Goal: Task Accomplishment & Management: Complete application form

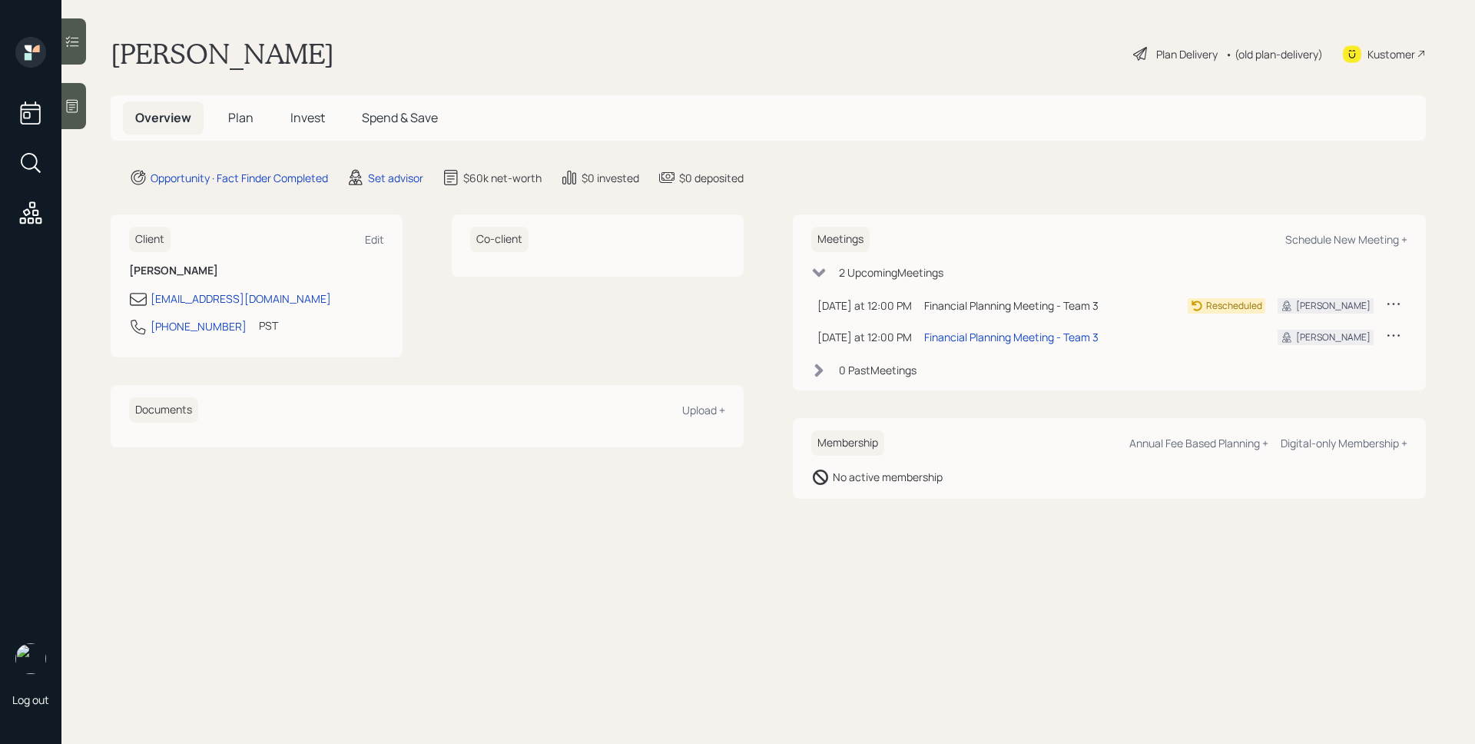
click at [393, 165] on main "[PERSON_NAME] Plan Delivery • (old plan-delivery) Kustomer Overview Plan Invest…" at bounding box center [768, 372] width 1414 height 744
click at [396, 174] on div "Set advisor" at bounding box center [395, 178] width 55 height 16
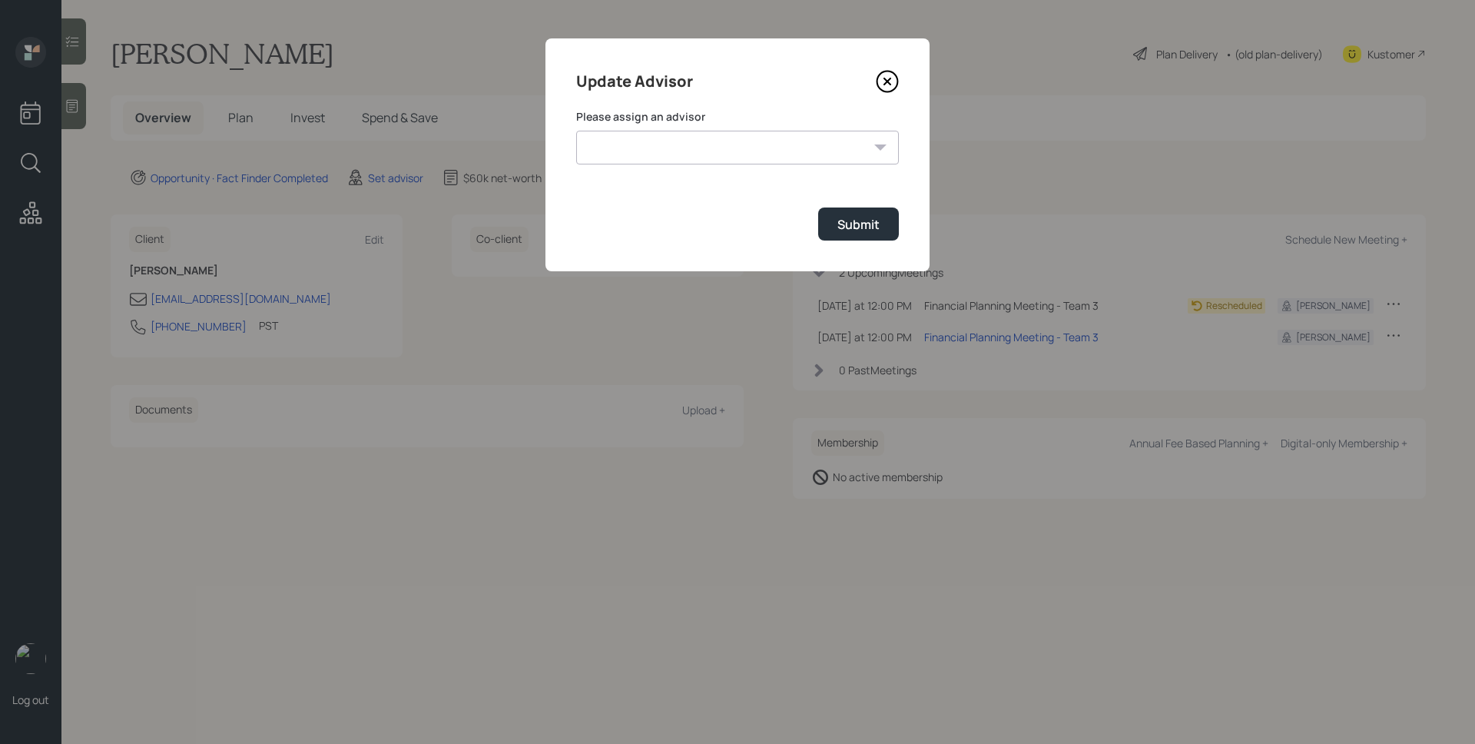
click at [677, 147] on select "[PERSON_NAME] [PERSON_NAME] [PERSON_NAME] [PERSON_NAME] End [PERSON_NAME] [PERS…" at bounding box center [737, 148] width 323 height 34
select select "d946c976-65aa-4529-ac9d-02c4f1114fc0"
click at [576, 131] on select "[PERSON_NAME] [PERSON_NAME] [PERSON_NAME] [PERSON_NAME] End [PERSON_NAME] [PERS…" at bounding box center [737, 148] width 323 height 34
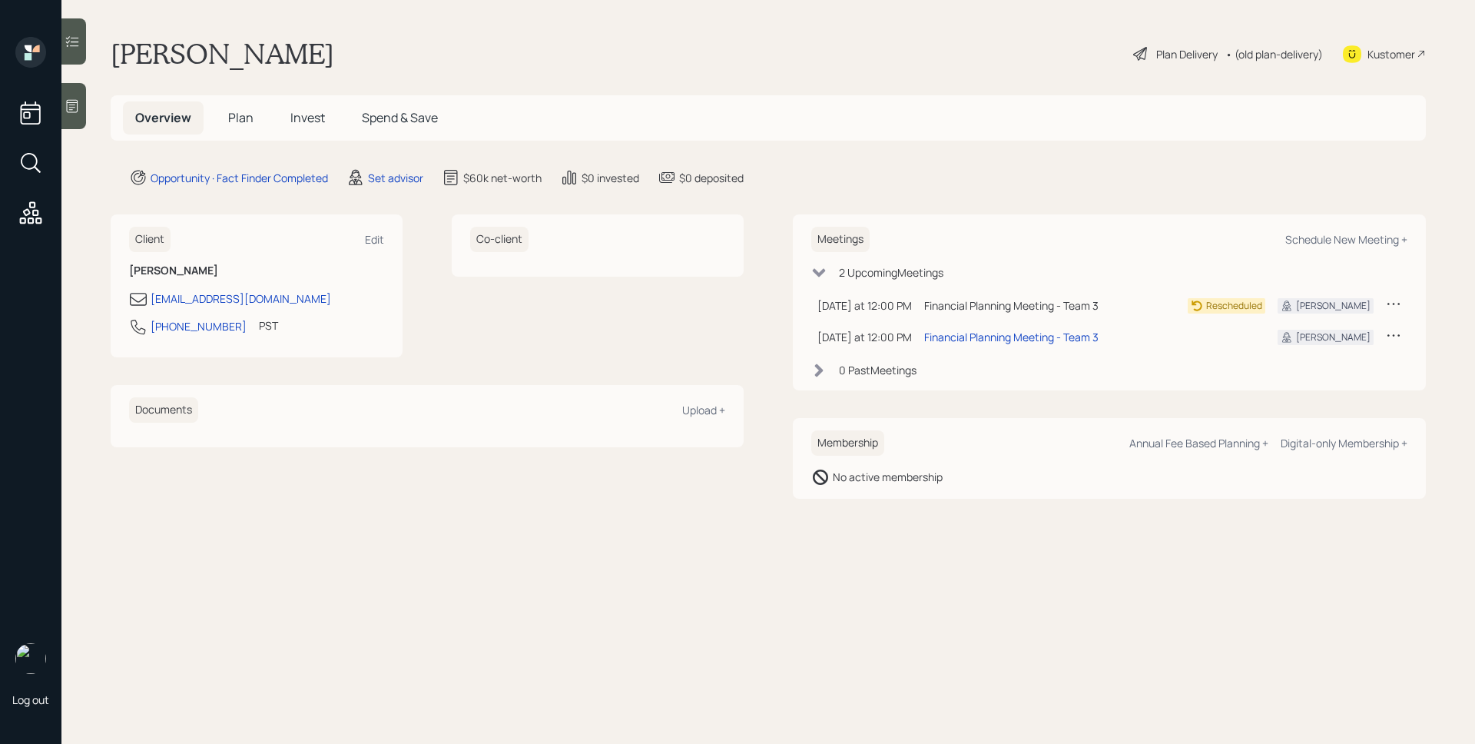
drag, startPoint x: 1092, startPoint y: 181, endPoint x: 568, endPoint y: 204, distance: 524.4
click at [1091, 181] on div "Opportunity · Fact Finder Completed Set advisor $60k net-worth $0 invested $0 d…" at bounding box center [777, 177] width 1297 height 18
click at [366, 167] on main "[PERSON_NAME] Plan Delivery • (old plan-delivery) Kustomer Overview Plan Invest…" at bounding box center [768, 372] width 1414 height 744
click at [393, 176] on div "Set advisor" at bounding box center [395, 178] width 55 height 16
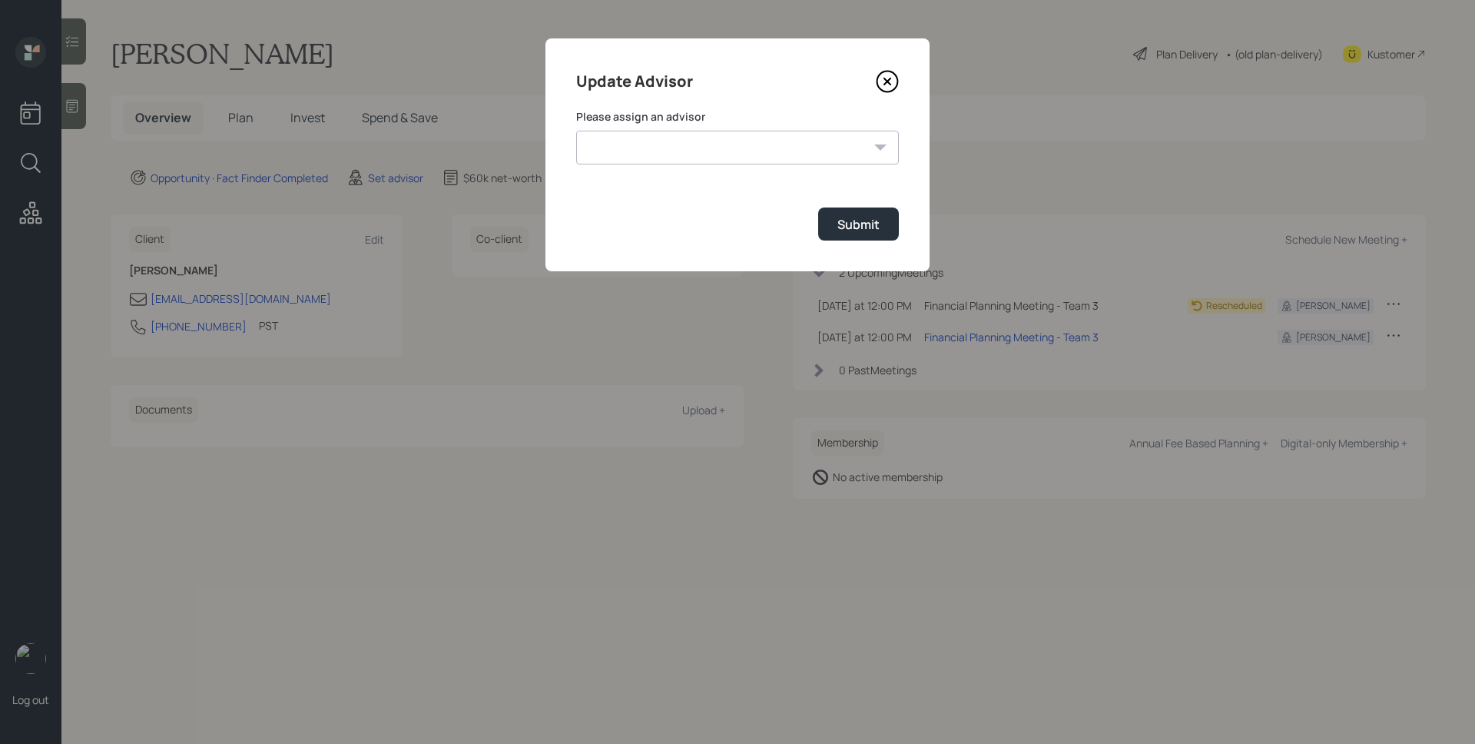
click at [698, 151] on select "[PERSON_NAME] [PERSON_NAME] [PERSON_NAME] [PERSON_NAME] End [PERSON_NAME] [PERS…" at bounding box center [737, 148] width 323 height 34
select select "d946c976-65aa-4529-ac9d-02c4f1114fc0"
click at [576, 131] on select "[PERSON_NAME] [PERSON_NAME] [PERSON_NAME] [PERSON_NAME] End [PERSON_NAME] [PERS…" at bounding box center [737, 148] width 323 height 34
click at [863, 230] on div "Submit" at bounding box center [858, 224] width 42 height 17
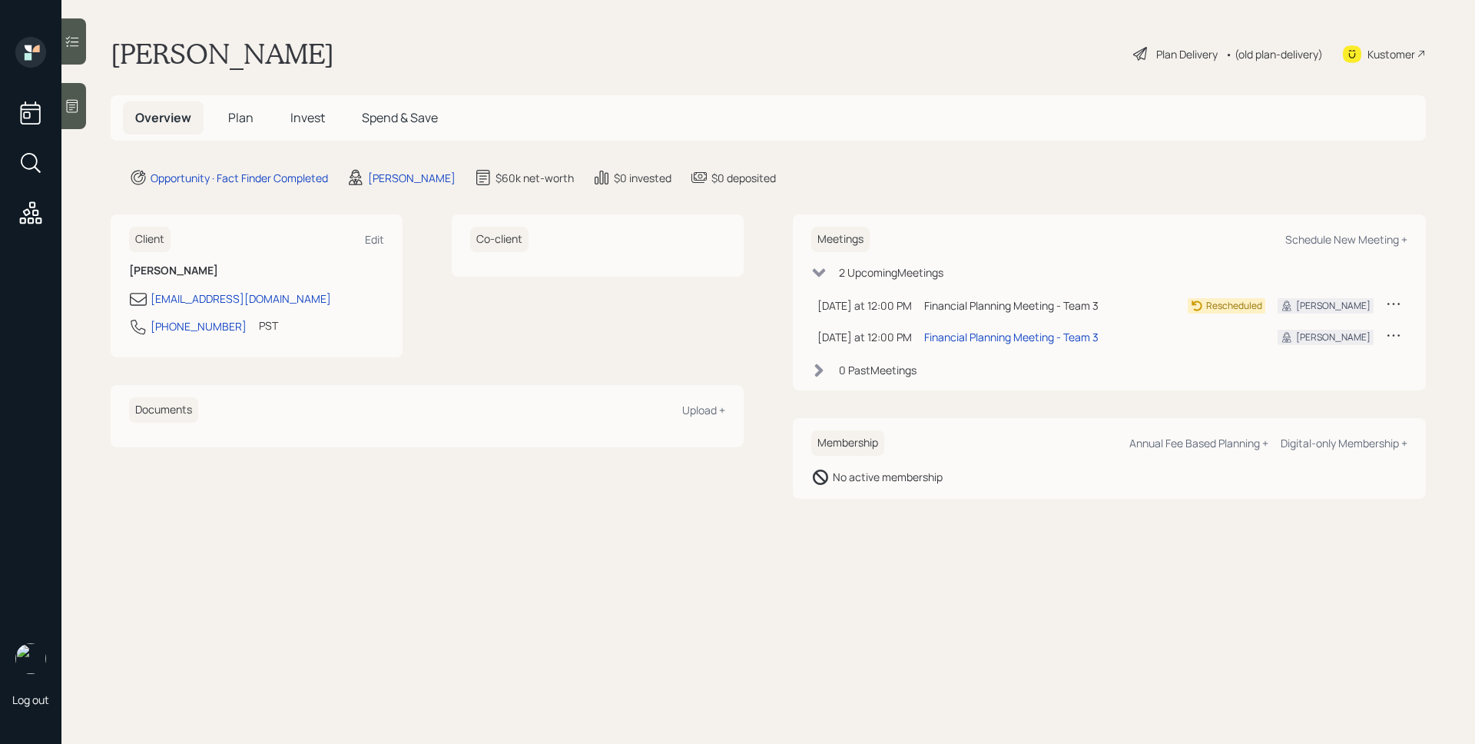
click at [63, 97] on div at bounding box center [73, 106] width 25 height 46
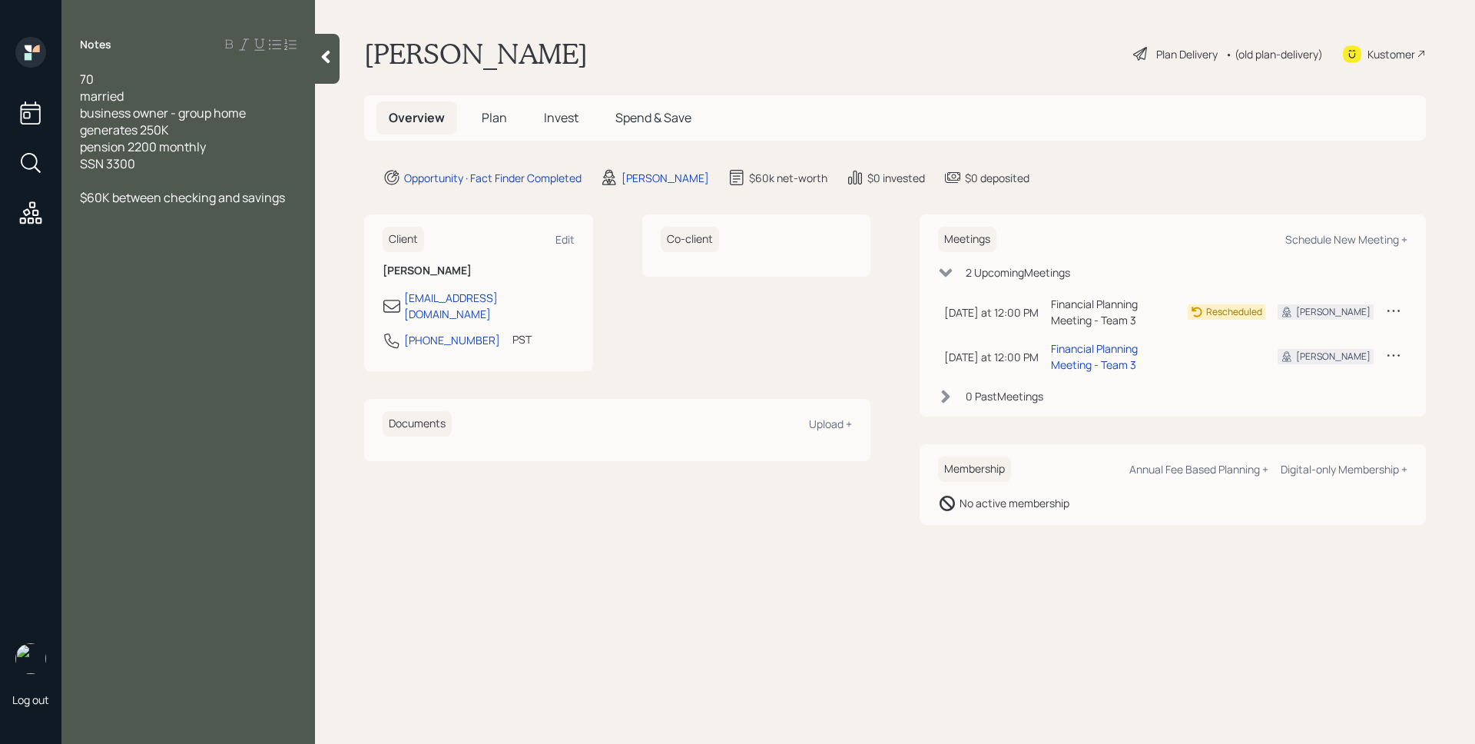
click at [830, 554] on main "[PERSON_NAME] Plan Delivery • (old plan-delivery) Kustomer Overview Plan Invest…" at bounding box center [895, 372] width 1160 height 744
click at [502, 122] on span "Plan" at bounding box center [494, 117] width 25 height 17
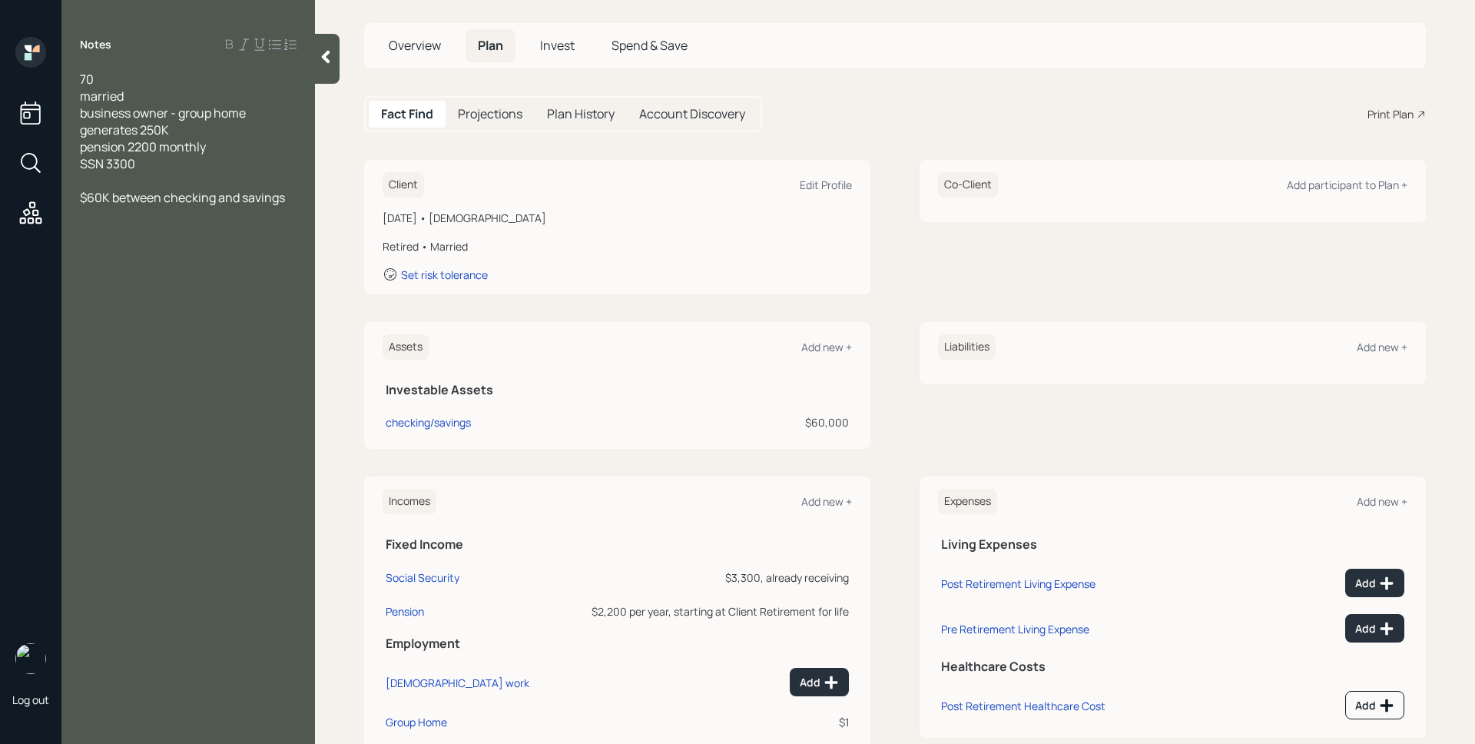
scroll to position [114, 0]
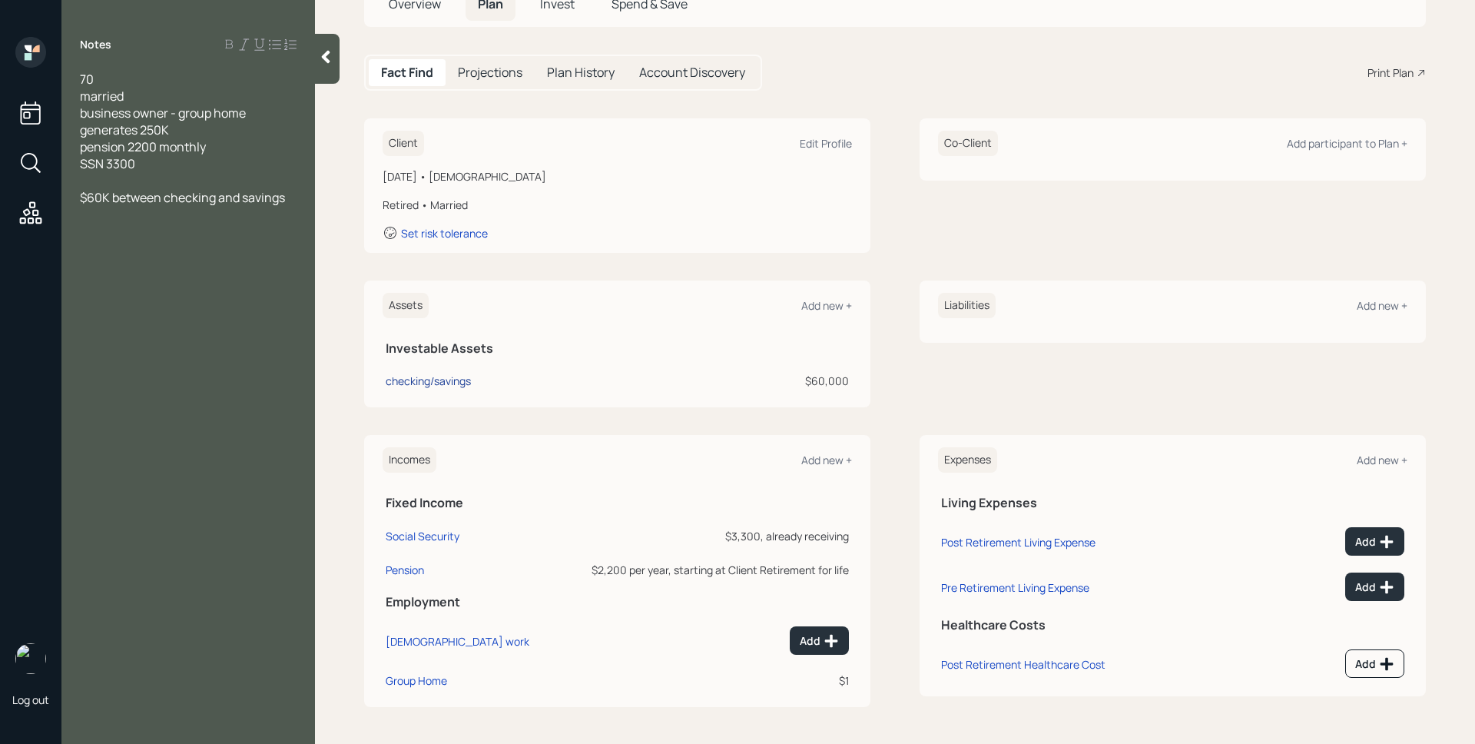
click at [454, 385] on div "checking/savings" at bounding box center [428, 381] width 85 height 16
select select "cash"
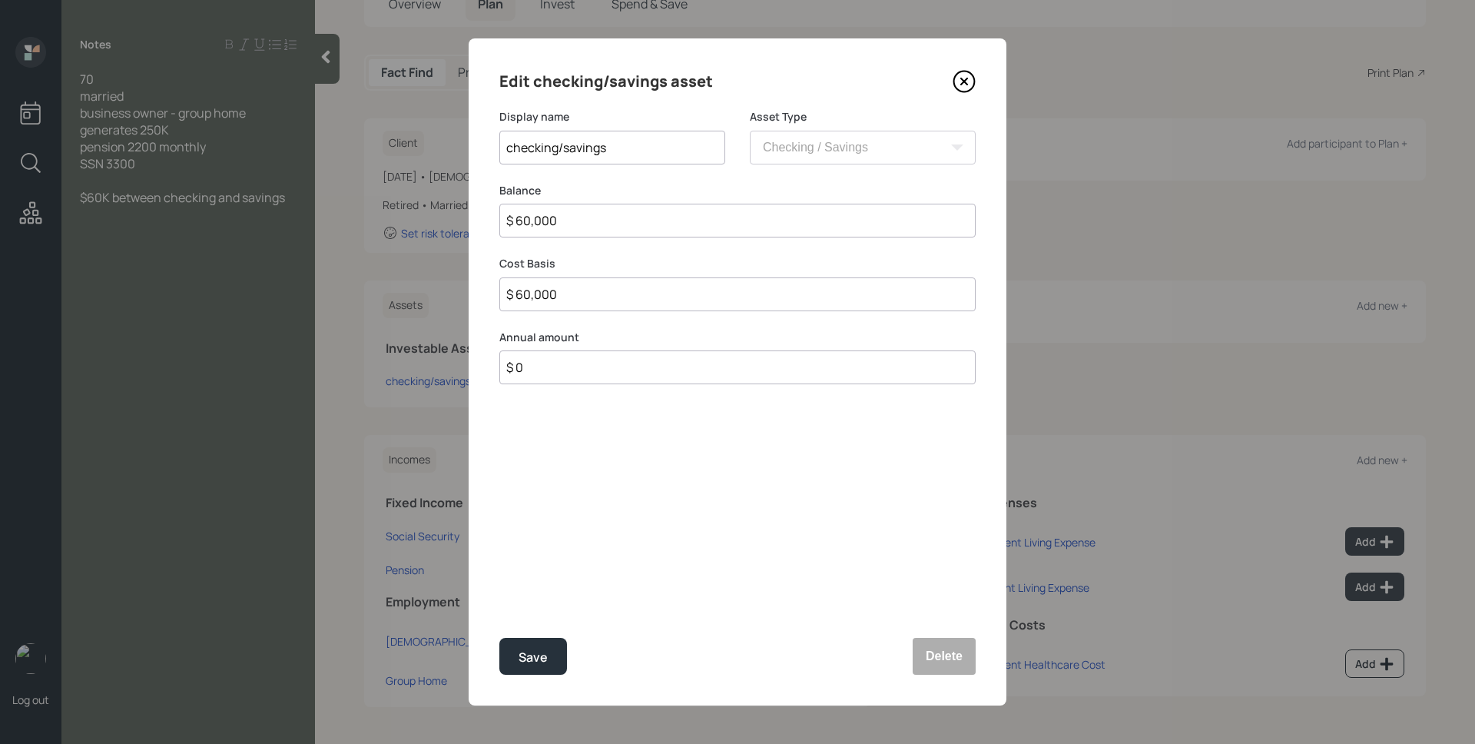
click at [966, 76] on icon at bounding box center [964, 81] width 23 height 23
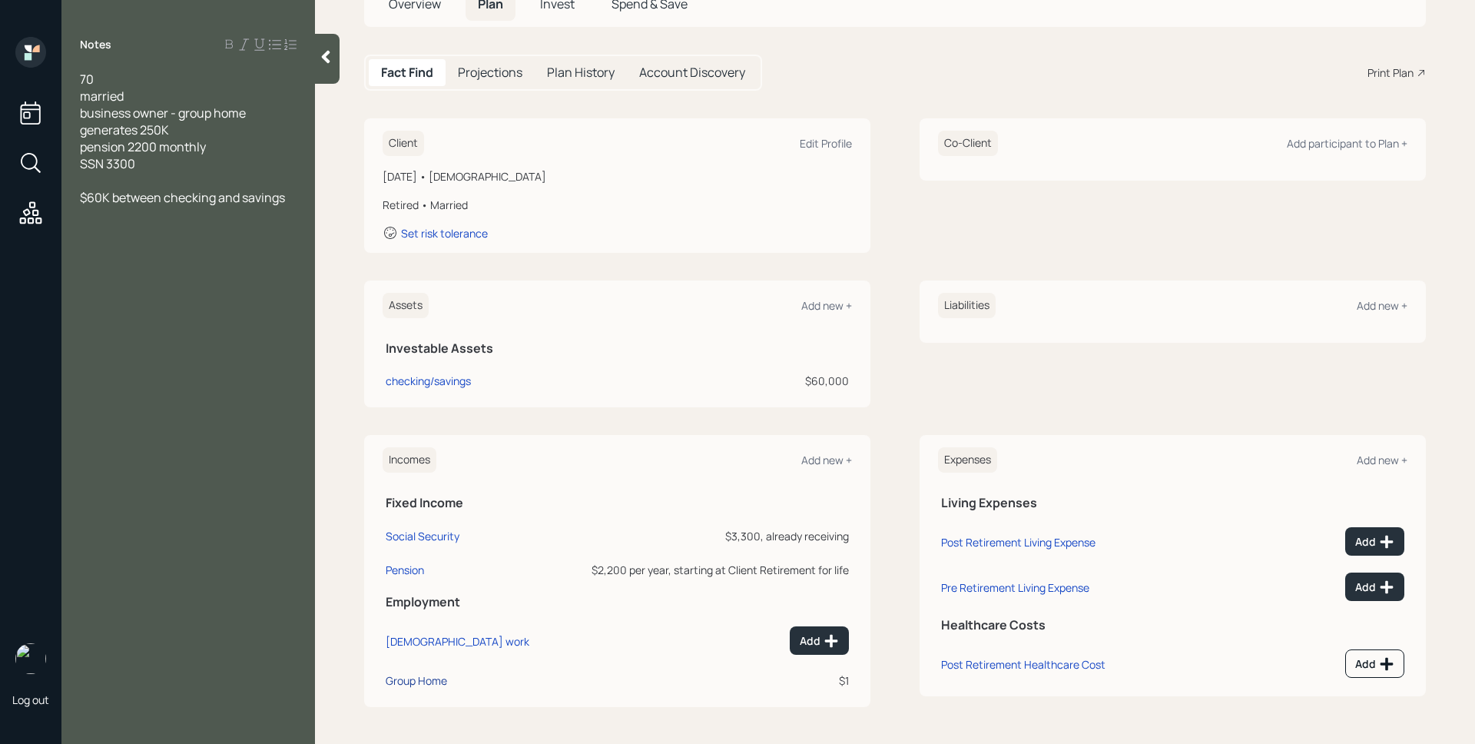
click at [426, 681] on div "Group Home" at bounding box center [416, 680] width 61 height 15
select select "self_employment"
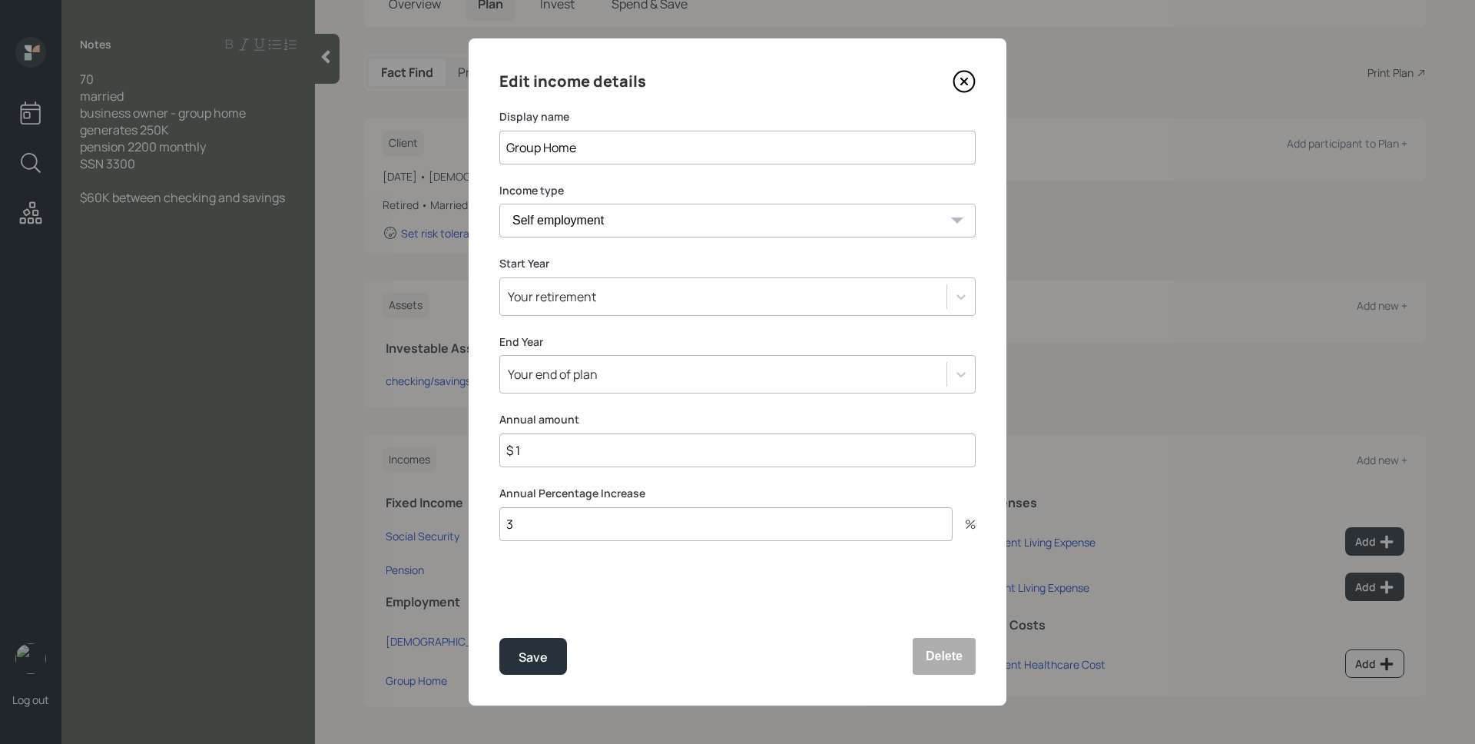
click at [958, 75] on icon at bounding box center [964, 81] width 23 height 23
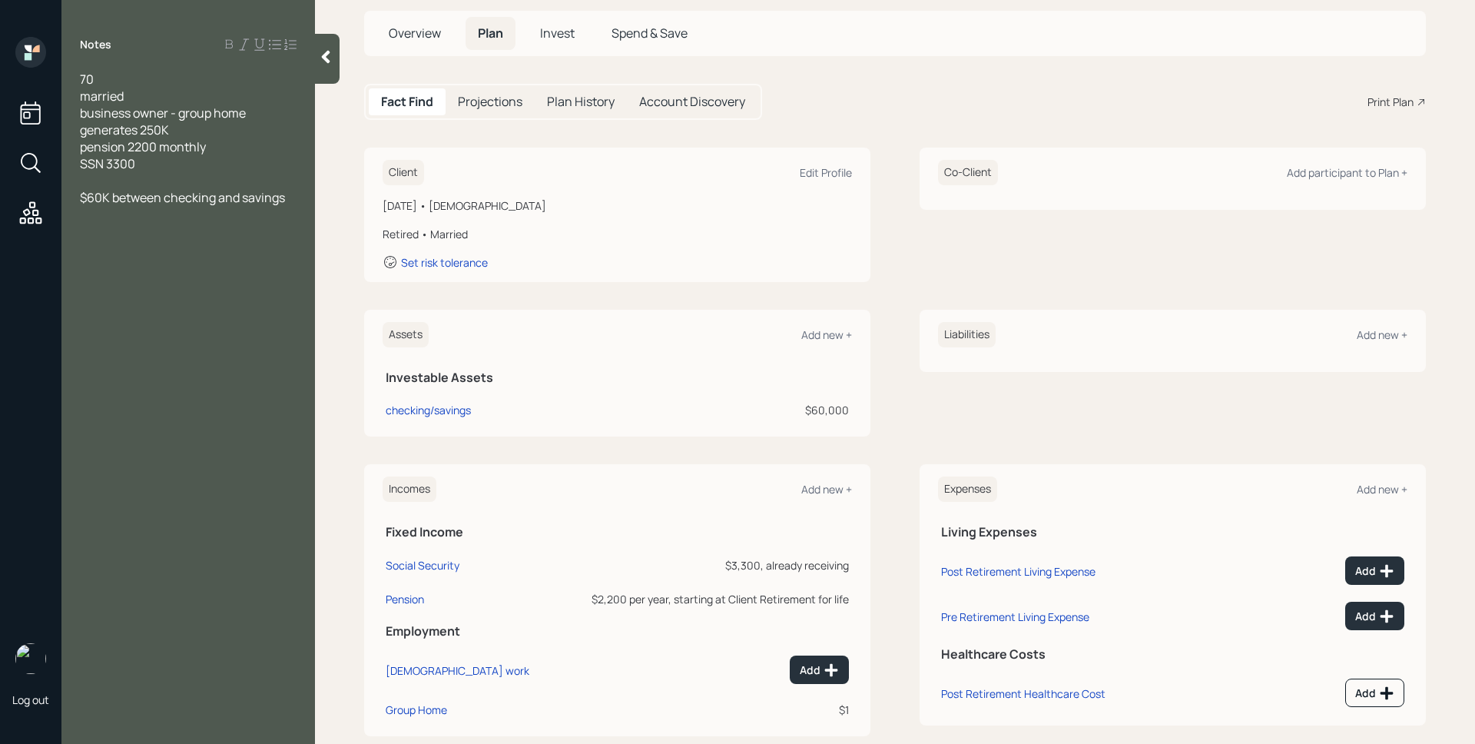
scroll to position [114, 0]
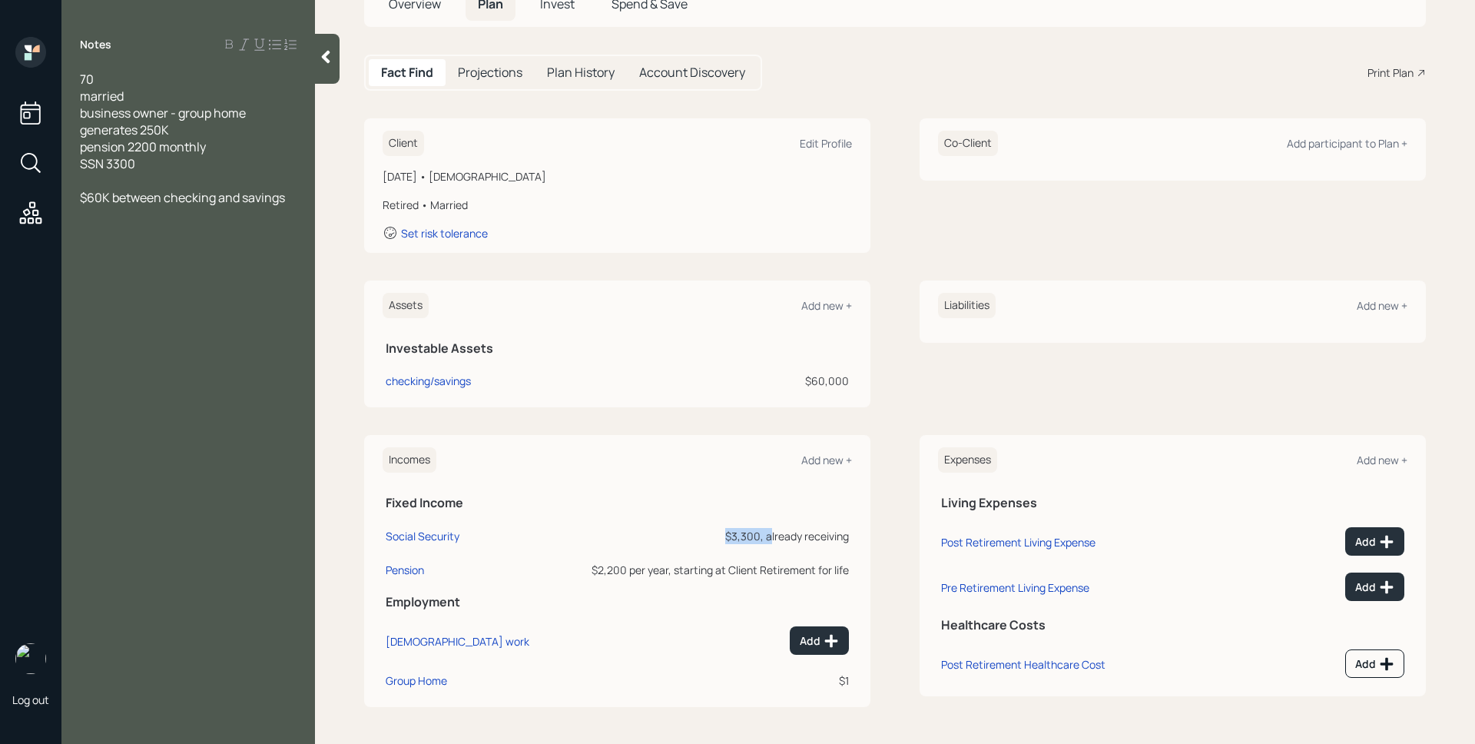
drag, startPoint x: 723, startPoint y: 536, endPoint x: 763, endPoint y: 535, distance: 40.0
click at [763, 535] on div "$3,300, already receiving" at bounding box center [701, 536] width 293 height 16
click at [799, 516] on td "$3,300, already receiving" at bounding box center [702, 533] width 300 height 34
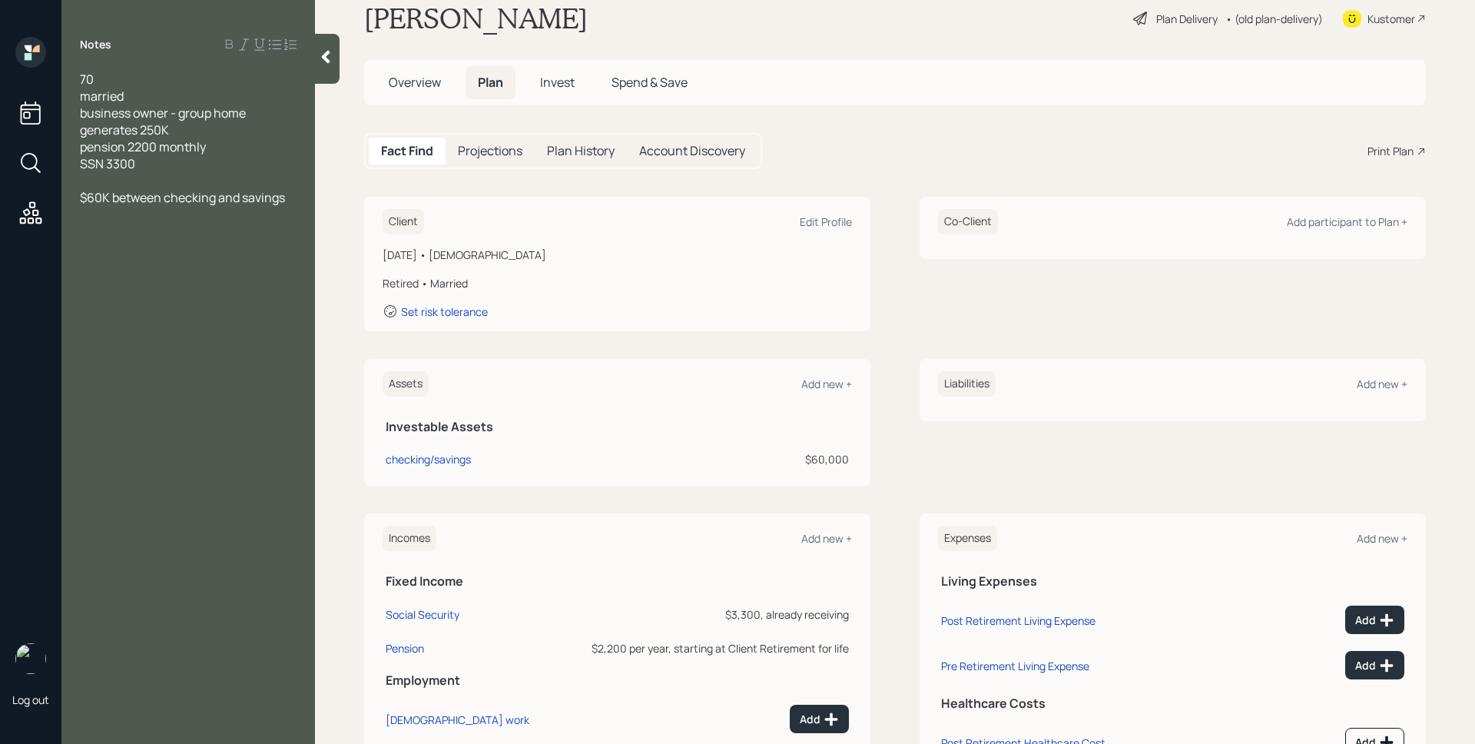
scroll to position [0, 0]
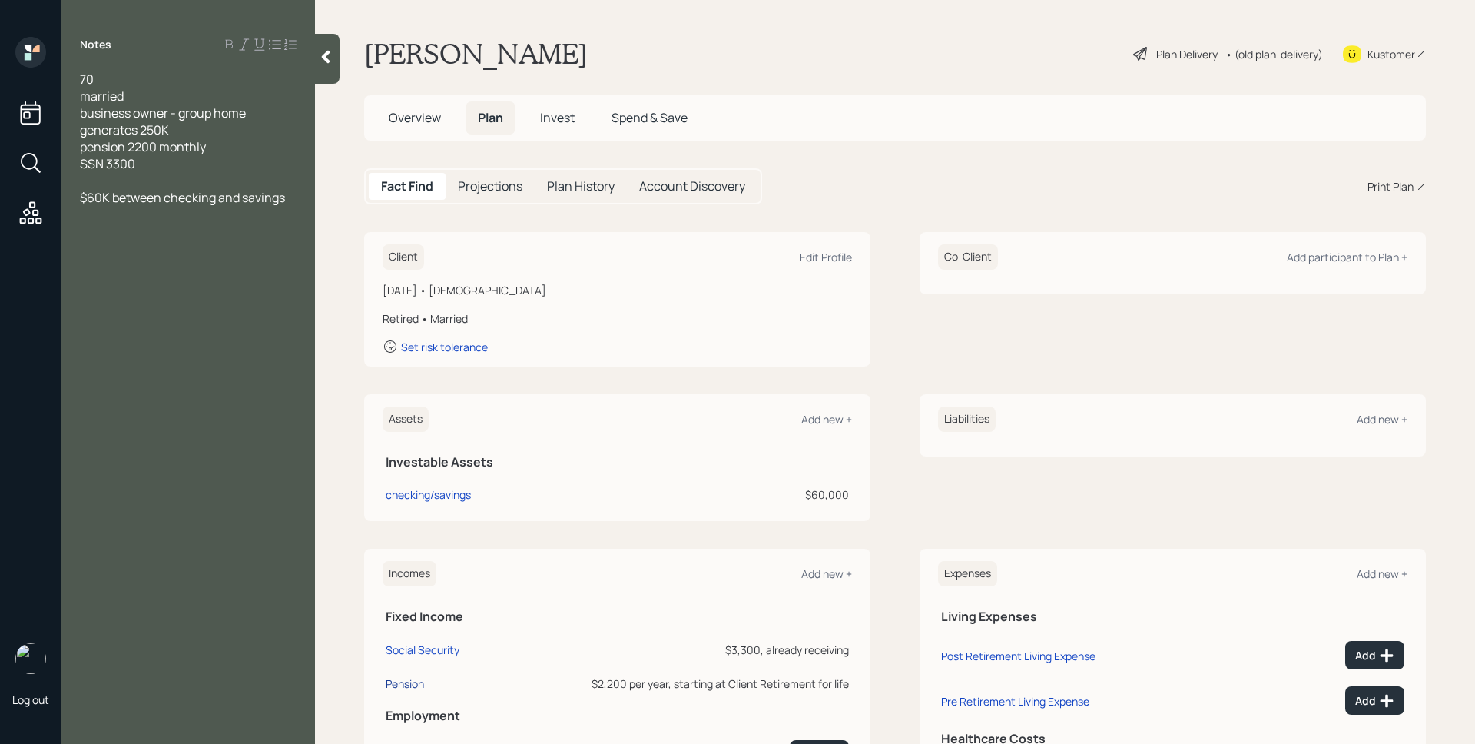
click at [416, 677] on div "Pension" at bounding box center [405, 683] width 38 height 15
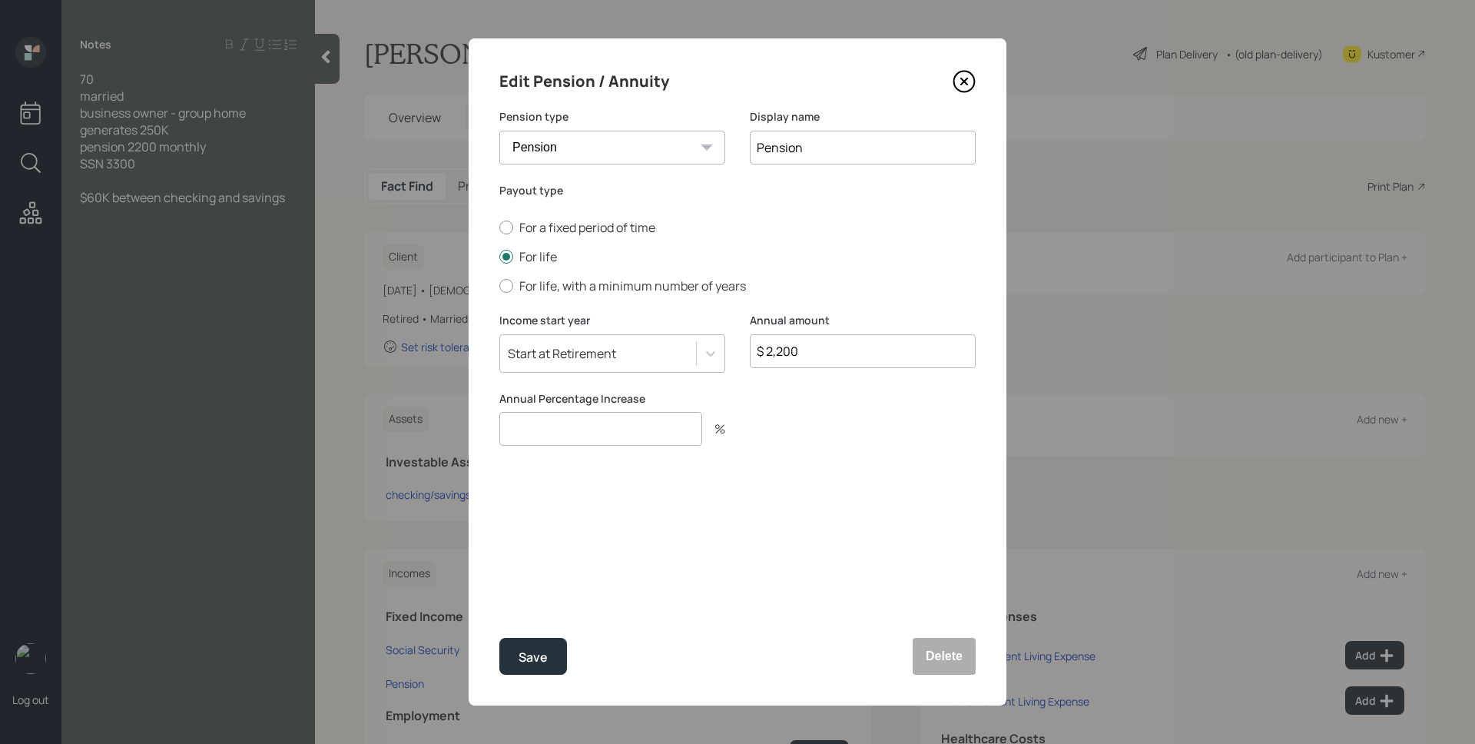
click at [966, 77] on icon at bounding box center [964, 81] width 23 height 23
